Goal: Task Accomplishment & Management: Complete application form

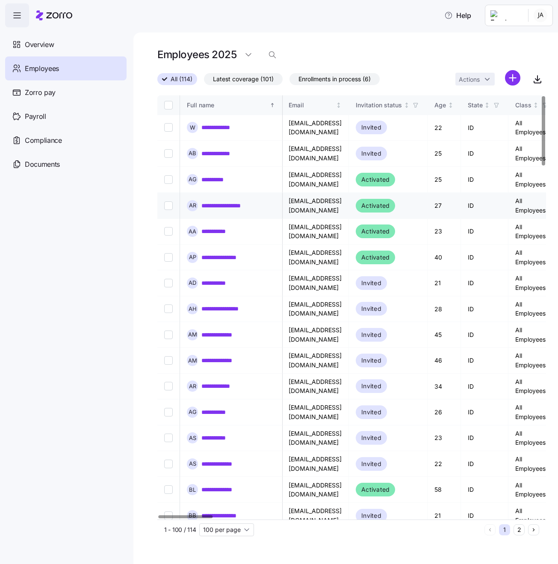
scroll to position [0, 1]
click at [208, 109] on div "Full name" at bounding box center [227, 105] width 81 height 9
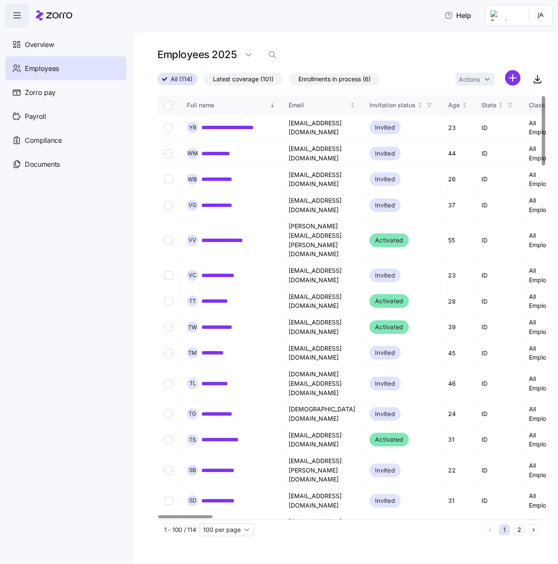
click at [206, 105] on div "Full name" at bounding box center [227, 105] width 81 height 9
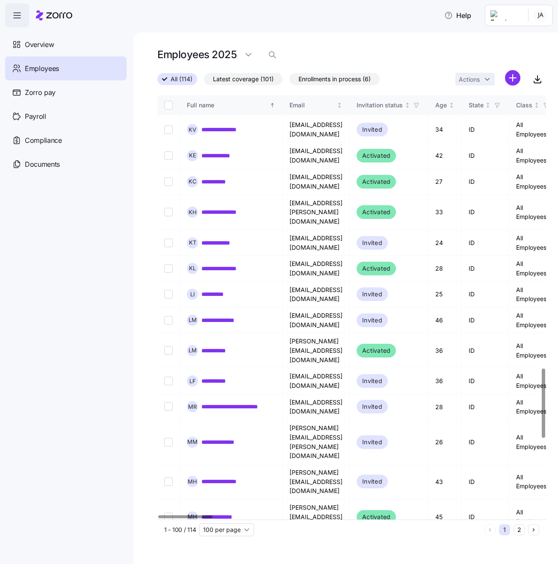
scroll to position [1674, 0]
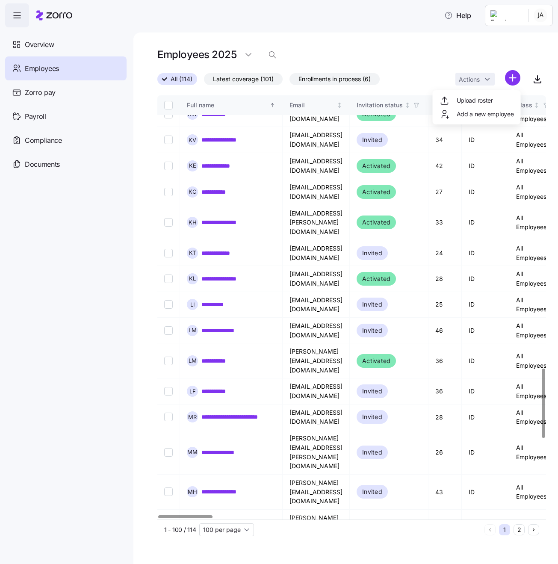
click at [513, 75] on html "**********" at bounding box center [279, 279] width 558 height 559
click at [467, 114] on span "Add a new employee" at bounding box center [485, 114] width 57 height 9
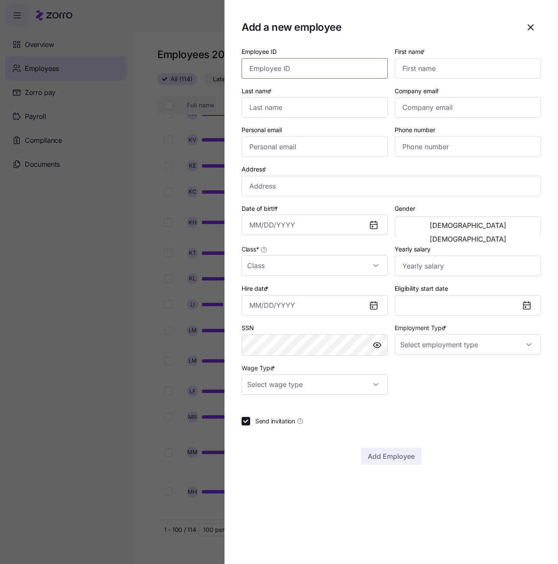
click at [319, 73] on input "Employee ID" at bounding box center [315, 68] width 146 height 21
type input "7077"
type input "[PERSON_NAME]"
type input "A"
type input "[PERSON_NAME]"
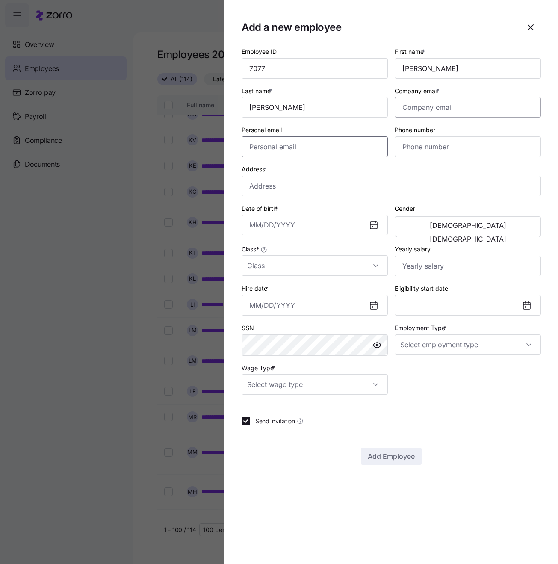
paste input "[EMAIL_ADDRESS][DOMAIN_NAME]"
type input "[EMAIL_ADDRESS][DOMAIN_NAME]"
click at [457, 105] on input "Company email *" at bounding box center [468, 107] width 146 height 21
paste input "[EMAIL_ADDRESS][DOMAIN_NAME]"
type input "[EMAIL_ADDRESS][DOMAIN_NAME]"
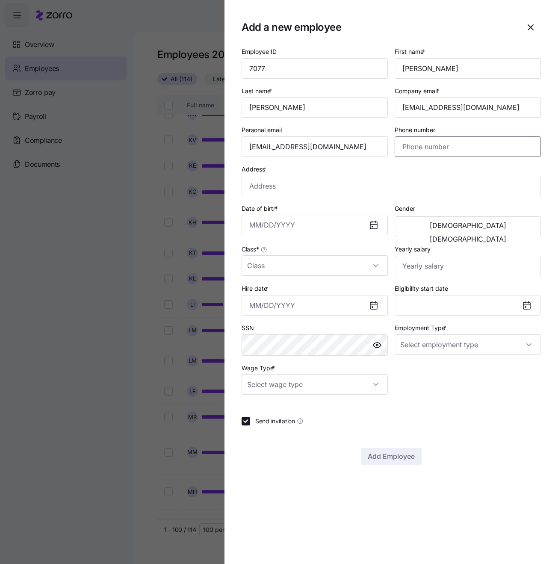
paste input "[PHONE_NUMBER]"
type input "[PHONE_NUMBER]"
paste input "[STREET_ADDRESS][PERSON_NAME]"
type input "[STREET_ADDRESS][PERSON_NAME]"
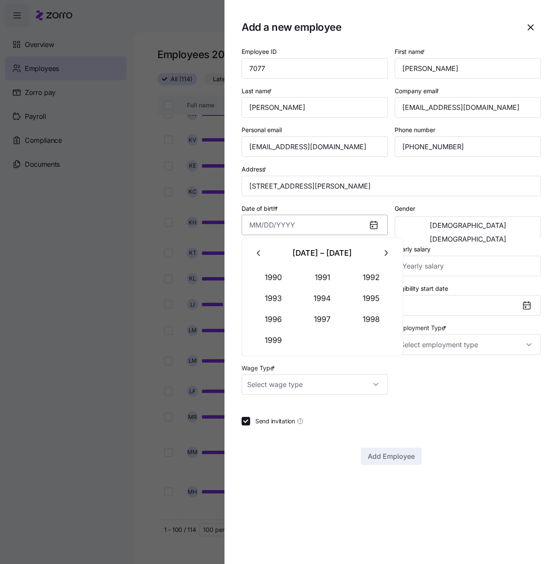
click at [299, 219] on input "Date of birth *" at bounding box center [315, 225] width 146 height 21
paste input "[DATE]"
type input "[DATE]"
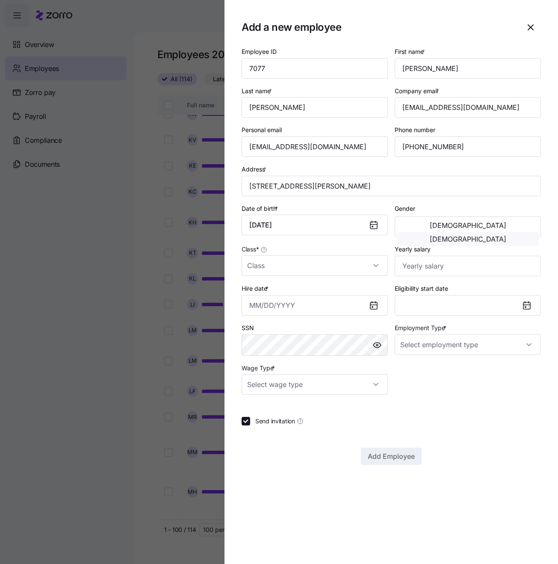
click at [507, 236] on span "[DEMOGRAPHIC_DATA]" at bounding box center [468, 239] width 77 height 7
click at [338, 263] on input "Class *" at bounding box center [315, 265] width 146 height 21
click at [297, 300] on div "All Employees" at bounding box center [315, 290] width 146 height 25
click at [300, 294] on div "All Employees" at bounding box center [314, 291] width 139 height 18
type input "All Employees"
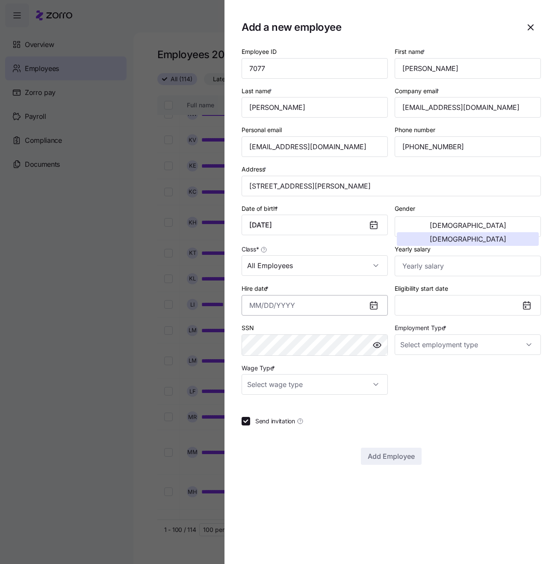
click at [285, 305] on input "Hire date *" at bounding box center [315, 305] width 146 height 21
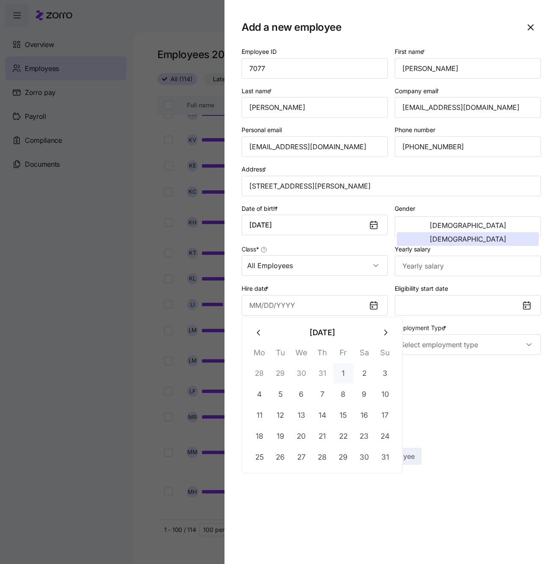
click at [340, 370] on button "1" at bounding box center [343, 373] width 21 height 21
type input "[DATE]"
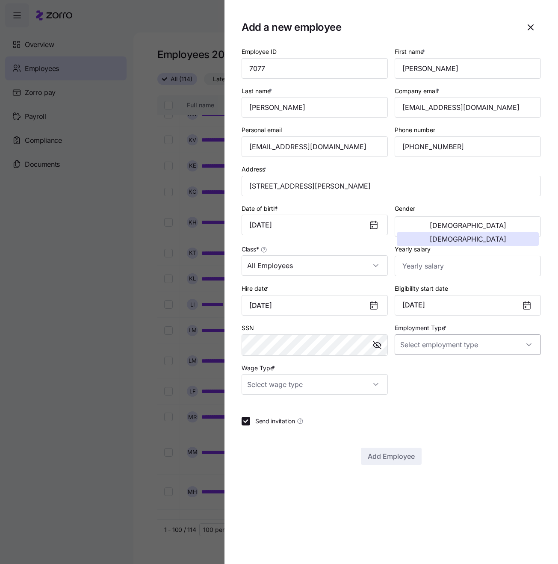
click at [442, 342] on input "Employment Type *" at bounding box center [468, 345] width 146 height 21
click at [425, 371] on span "Full Time" at bounding box center [417, 368] width 25 height 9
type input "Full Time"
click at [366, 383] on input "Wage Type *" at bounding box center [315, 384] width 146 height 21
click at [288, 422] on div "Hourly" at bounding box center [314, 426] width 139 height 18
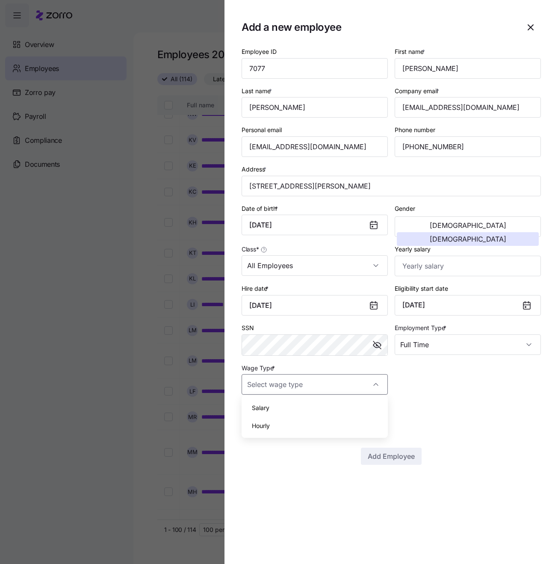
type input "Hourly"
click at [384, 454] on span "Add Employee" at bounding box center [391, 456] width 47 height 10
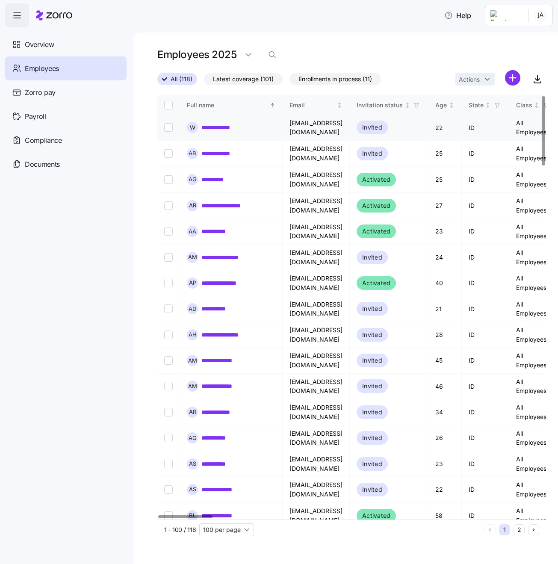
click at [229, 128] on link "**********" at bounding box center [225, 127] width 47 height 9
